Goal: Navigation & Orientation: Find specific page/section

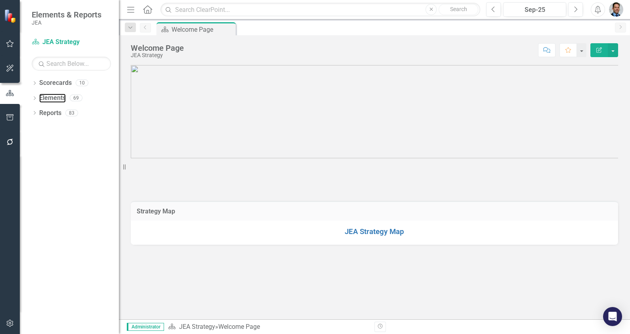
click at [52, 98] on link "Elements" at bounding box center [52, 98] width 27 height 9
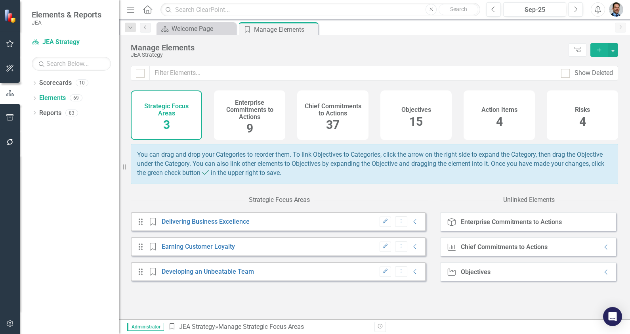
click at [311, 113] on h4 "Objectives" at bounding box center [416, 109] width 30 height 7
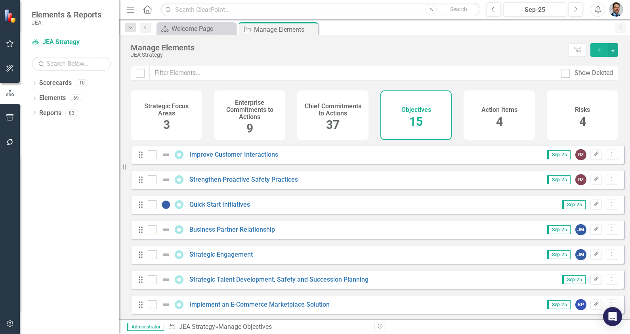
scroll to position [204, 0]
click at [214, 227] on link "Business Partner Relationship" at bounding box center [232, 229] width 86 height 8
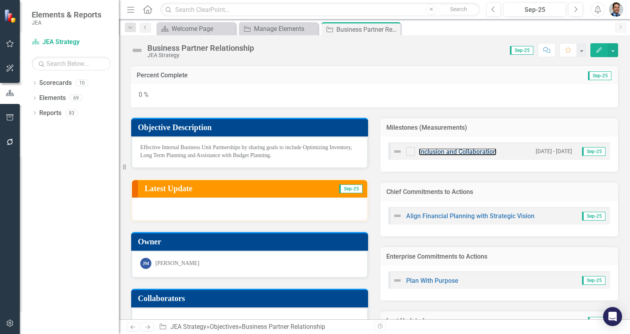
click at [311, 151] on link "Inclusion and Collaboration" at bounding box center [458, 152] width 78 height 8
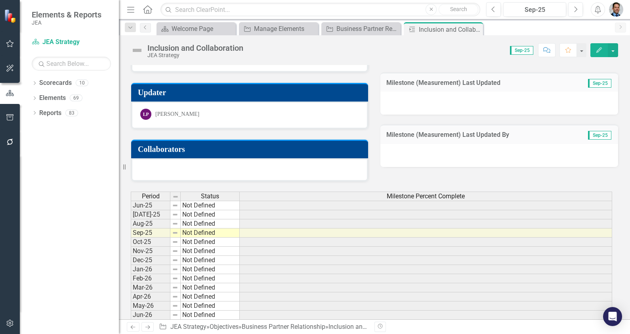
scroll to position [212, 0]
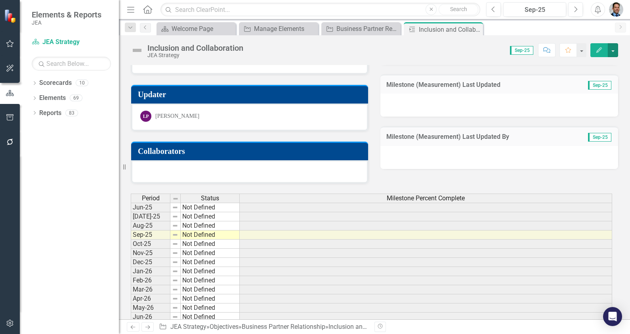
click at [311, 49] on button "button" at bounding box center [613, 50] width 10 height 14
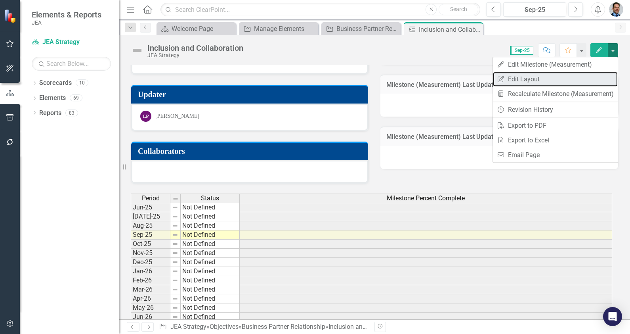
click at [311, 78] on link "Edit Report Edit Layout" at bounding box center [555, 79] width 125 height 15
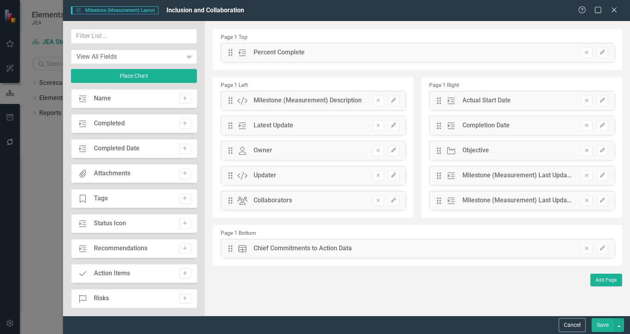
click at [311, 248] on icon "Edit" at bounding box center [603, 248] width 6 height 5
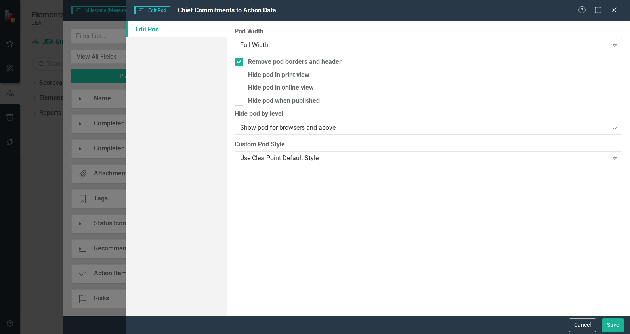
click at [282, 161] on div "Use ClearPoint Default Style" at bounding box center [424, 157] width 368 height 9
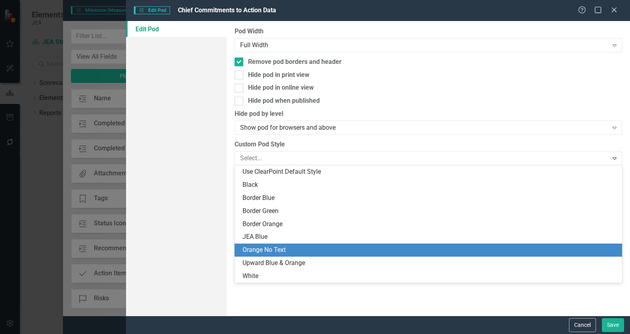
click at [262, 254] on div "Orange No Text" at bounding box center [430, 249] width 375 height 9
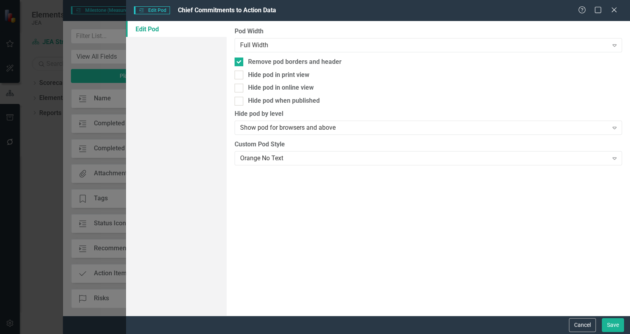
click at [238, 60] on input "Remove pod borders and header" at bounding box center [237, 59] width 5 height 5
checkbox input "false"
click at [311, 322] on button "Save" at bounding box center [613, 325] width 22 height 14
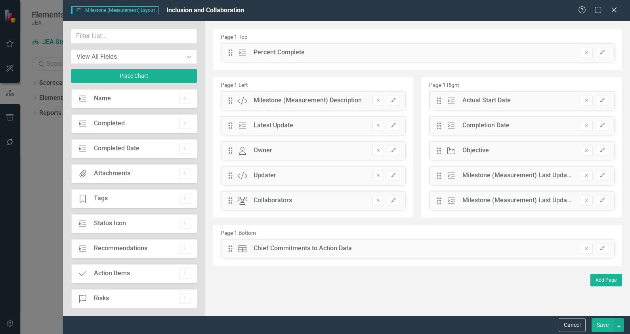
click at [311, 325] on button "Save" at bounding box center [603, 325] width 22 height 14
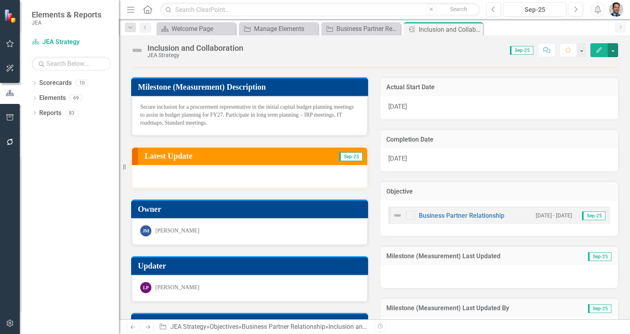
scroll to position [0, 0]
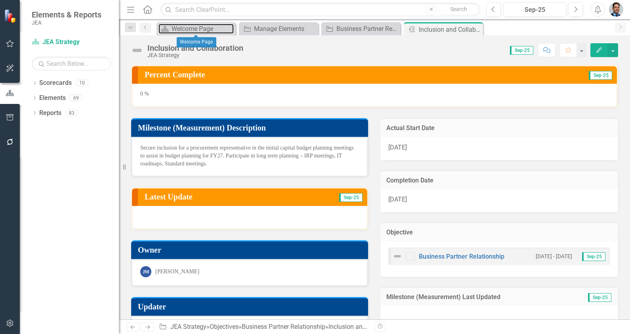
click at [200, 29] on div "Welcome Page" at bounding box center [203, 29] width 62 height 10
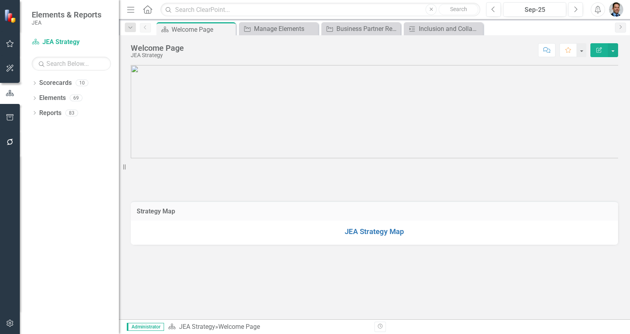
click at [35, 113] on icon at bounding box center [35, 113] width 2 height 4
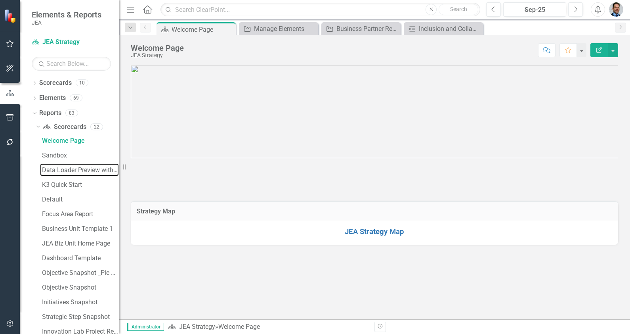
click at [66, 172] on div "Data Loader Preview with element counts" at bounding box center [80, 169] width 77 height 7
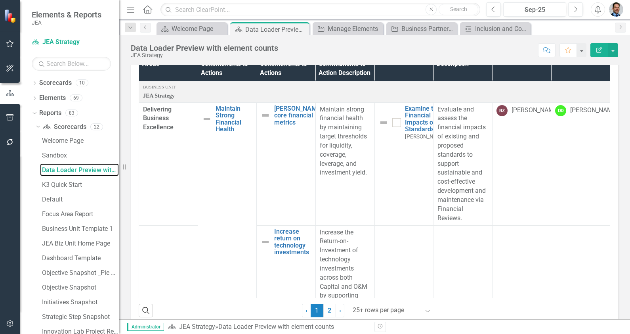
scroll to position [250, 0]
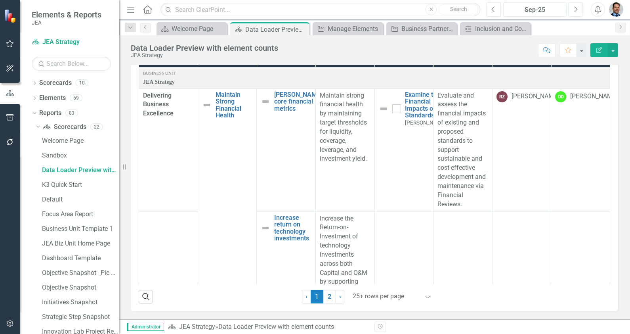
click at [311, 300] on link "2" at bounding box center [329, 296] width 13 height 13
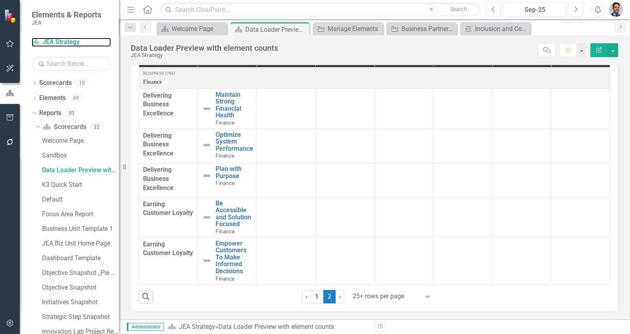
click at [53, 42] on link "Scorecard JEA Strategy" at bounding box center [71, 42] width 79 height 9
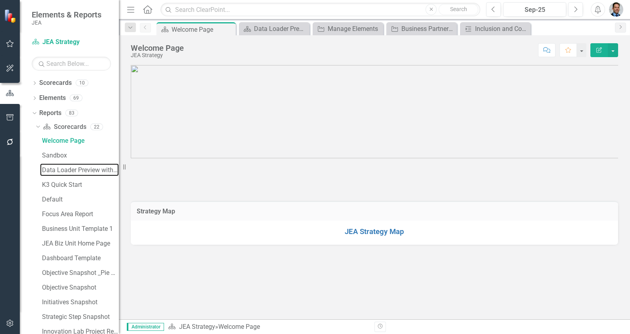
click at [55, 168] on div "Data Loader Preview with element counts" at bounding box center [80, 169] width 77 height 7
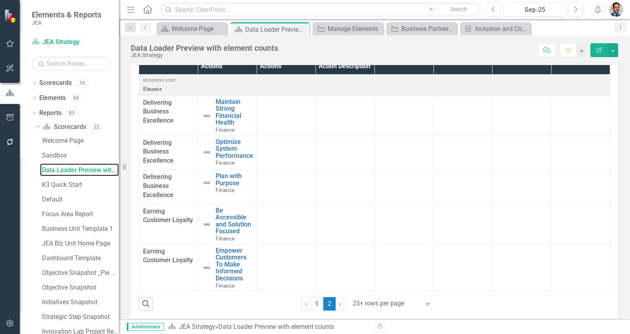
scroll to position [250, 0]
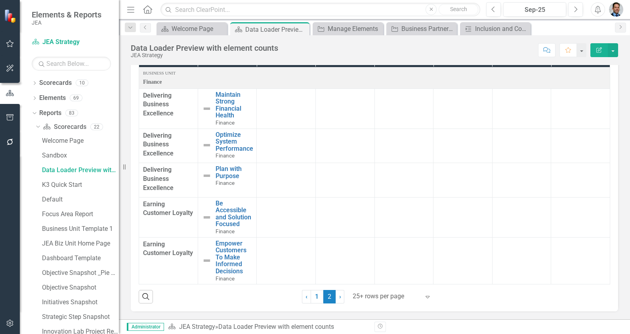
click at [311, 297] on link "1" at bounding box center [317, 296] width 13 height 13
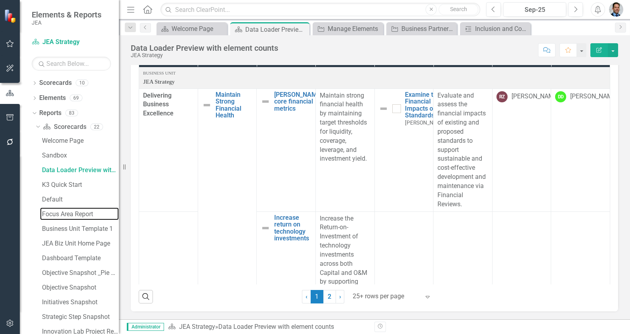
click at [69, 215] on div "Focus Area Report" at bounding box center [80, 213] width 77 height 7
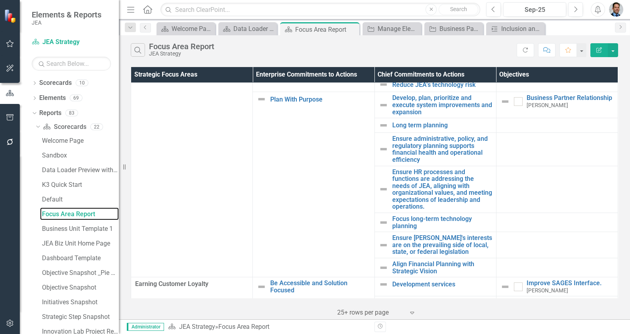
scroll to position [149, 0]
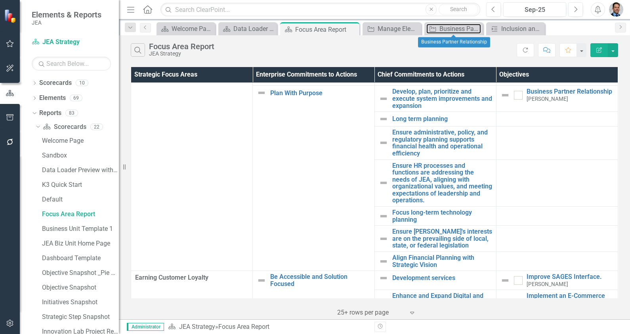
click at [311, 29] on div "Business Partner Relationship" at bounding box center [460, 29] width 42 height 10
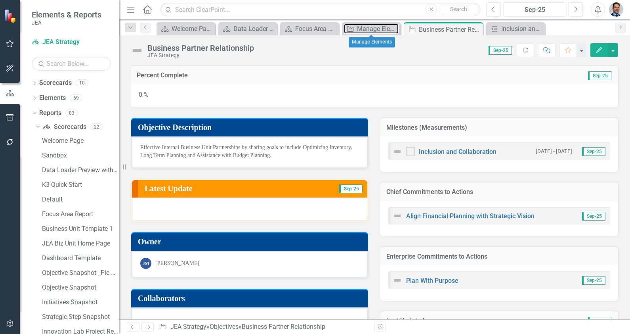
click at [311, 26] on div "Manage Elements" at bounding box center [378, 29] width 42 height 10
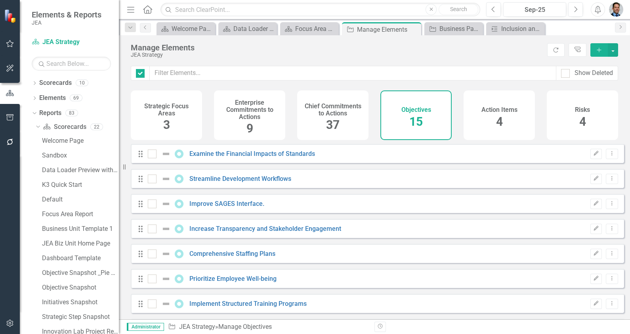
checkbox input "false"
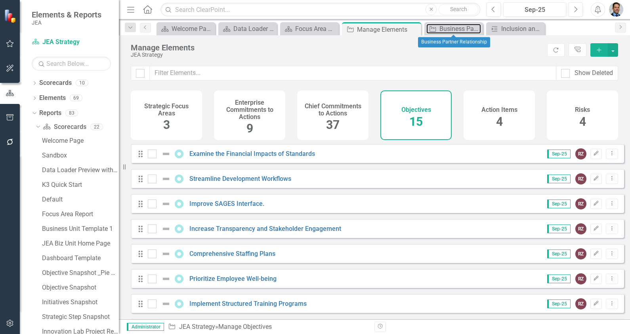
click at [311, 29] on div "Business Partner Relationship" at bounding box center [460, 29] width 42 height 10
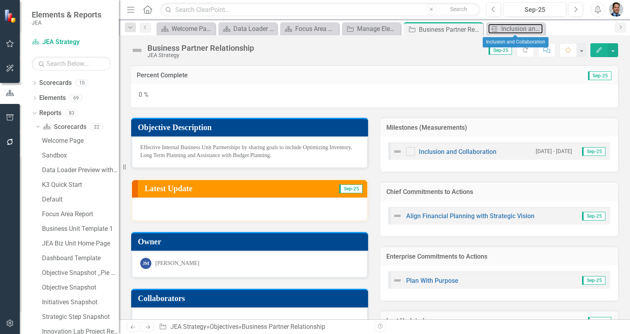
click at [311, 28] on div "Inclusion and Collaboration" at bounding box center [522, 29] width 42 height 10
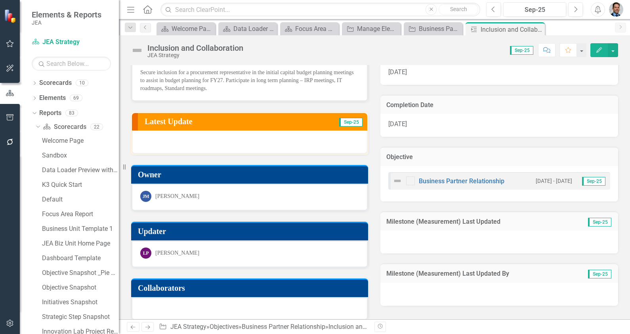
scroll to position [23, 0]
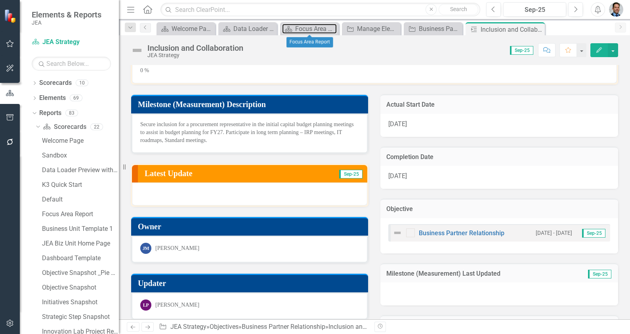
click at [300, 28] on div "Focus Area Report" at bounding box center [316, 29] width 42 height 10
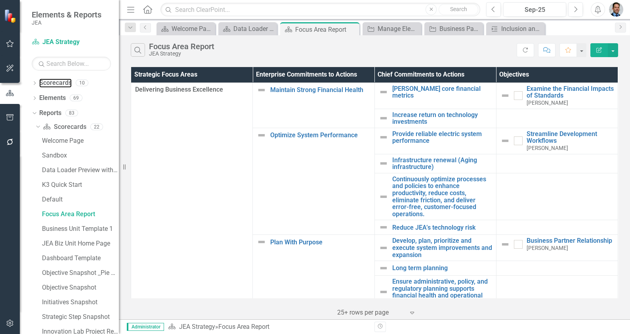
click at [48, 83] on link "Scorecards" at bounding box center [55, 82] width 32 height 9
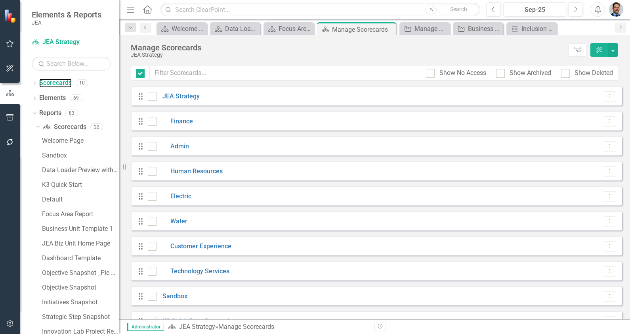
checkbox input "false"
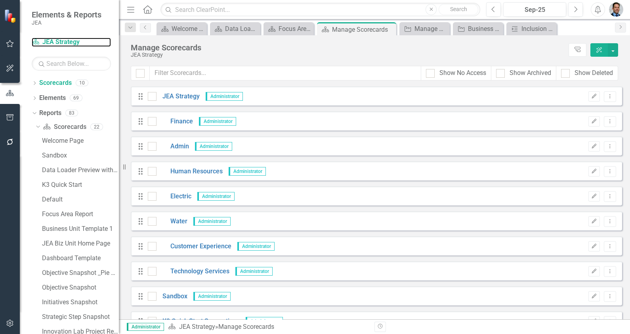
click at [54, 46] on link "Scorecard JEA Strategy" at bounding box center [71, 42] width 79 height 9
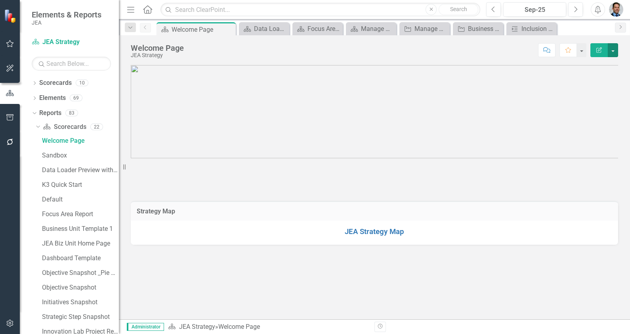
click at [311, 51] on button "button" at bounding box center [613, 50] width 10 height 14
click at [54, 182] on div "K3 Quick Start" at bounding box center [80, 184] width 77 height 7
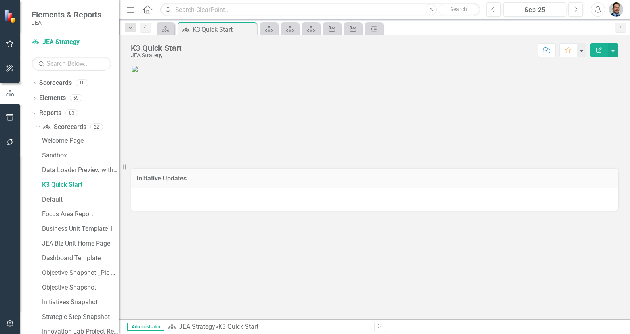
click at [36, 82] on icon "Dropdown" at bounding box center [35, 84] width 6 height 4
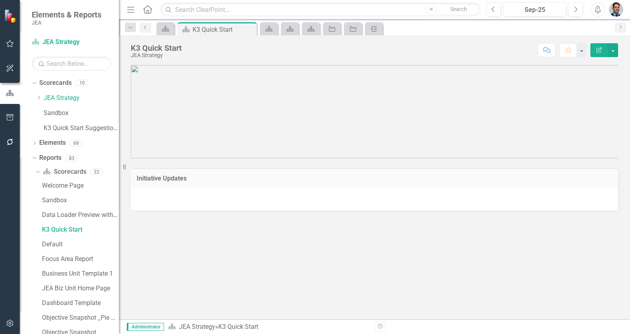
click at [40, 97] on icon "Dropdown" at bounding box center [39, 97] width 6 height 5
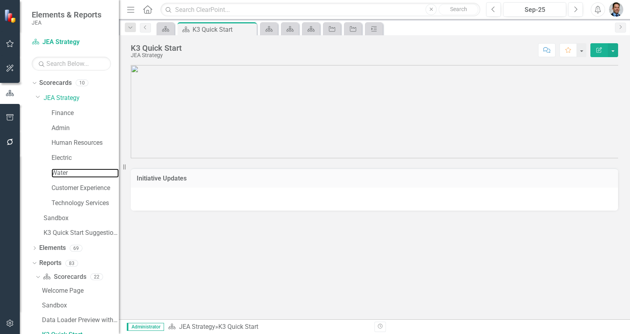
click at [63, 172] on link "Water" at bounding box center [85, 172] width 67 height 9
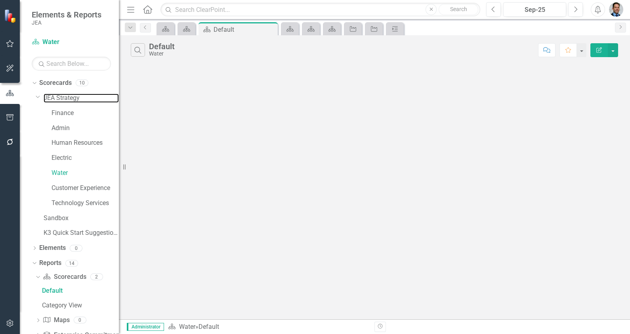
click at [58, 97] on link "JEA Strategy" at bounding box center [81, 98] width 75 height 9
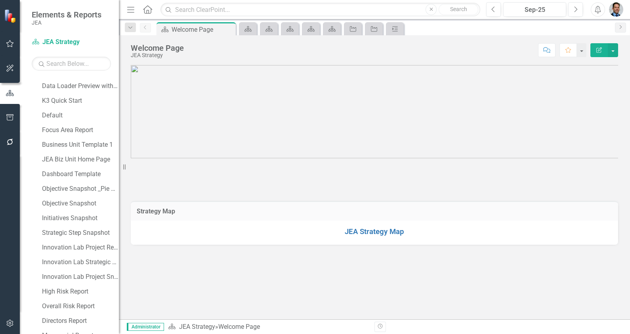
scroll to position [237, 0]
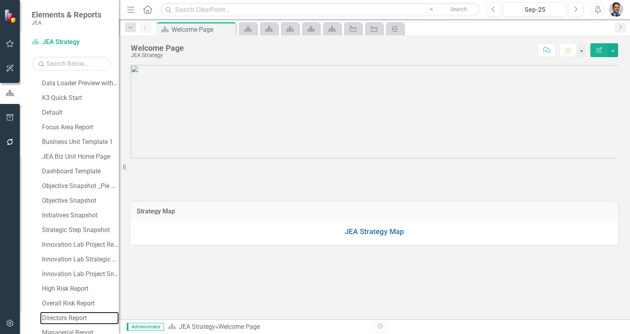
click at [71, 318] on div "Directors Report" at bounding box center [80, 317] width 77 height 7
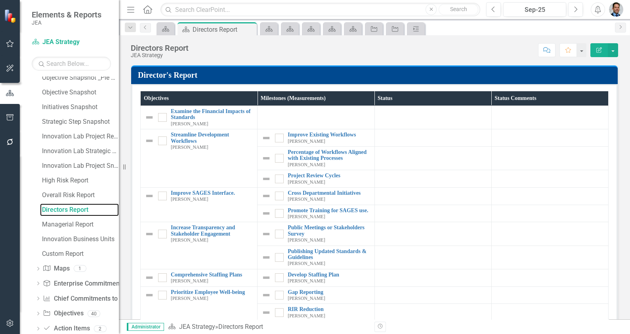
scroll to position [346, 0]
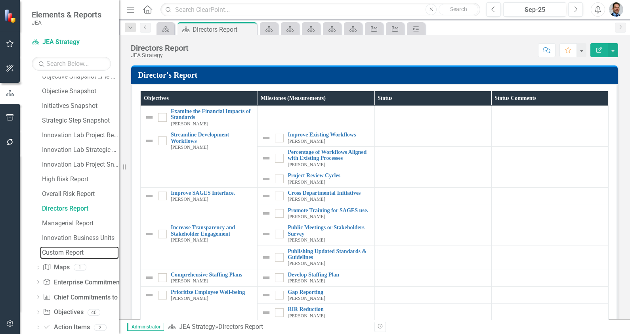
click at [57, 250] on div "Custom Report" at bounding box center [80, 252] width 77 height 7
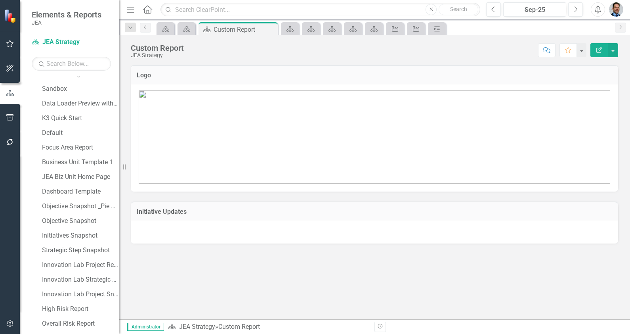
scroll to position [203, 0]
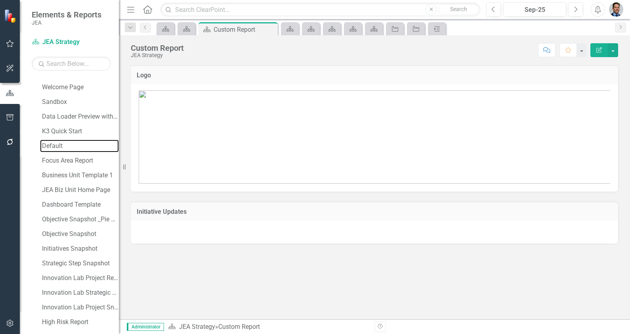
click at [54, 143] on div "Default" at bounding box center [80, 145] width 77 height 7
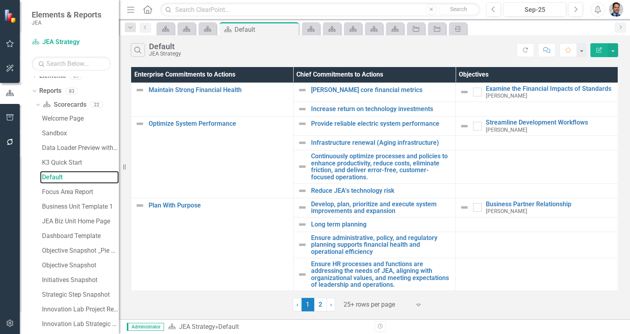
scroll to position [175, 0]
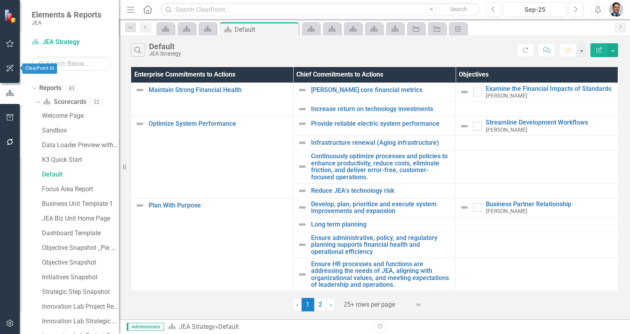
click at [9, 67] on icon "button" at bounding box center [10, 68] width 8 height 6
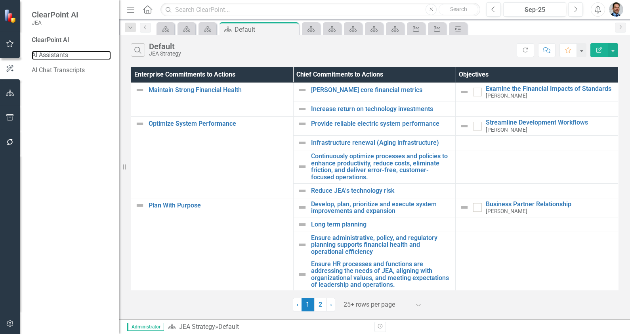
click at [53, 51] on link "AI Assistants" at bounding box center [71, 55] width 79 height 9
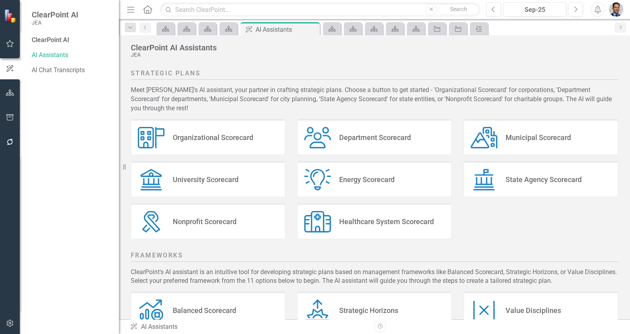
click at [211, 133] on div "Organizational Scorecard" at bounding box center [213, 137] width 80 height 9
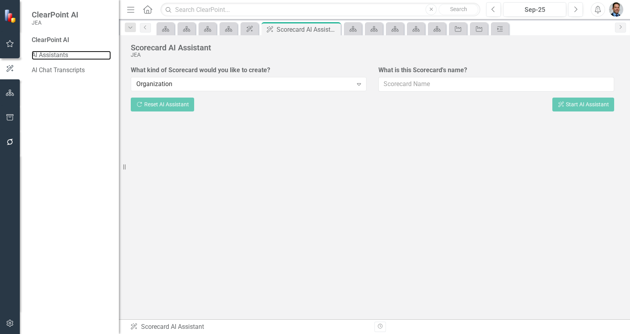
click at [63, 54] on link "AI Assistants" at bounding box center [71, 55] width 79 height 9
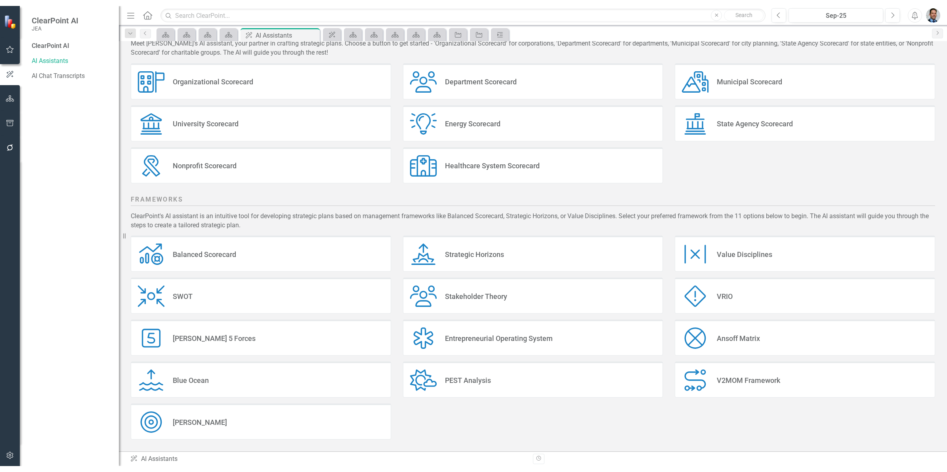
scroll to position [41, 0]
